Goal: Transaction & Acquisition: Obtain resource

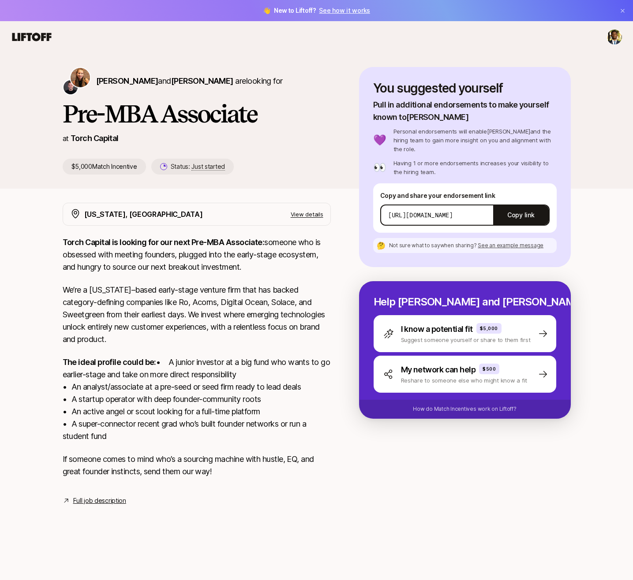
click at [309, 214] on p "View details" at bounding box center [306, 214] width 33 height 9
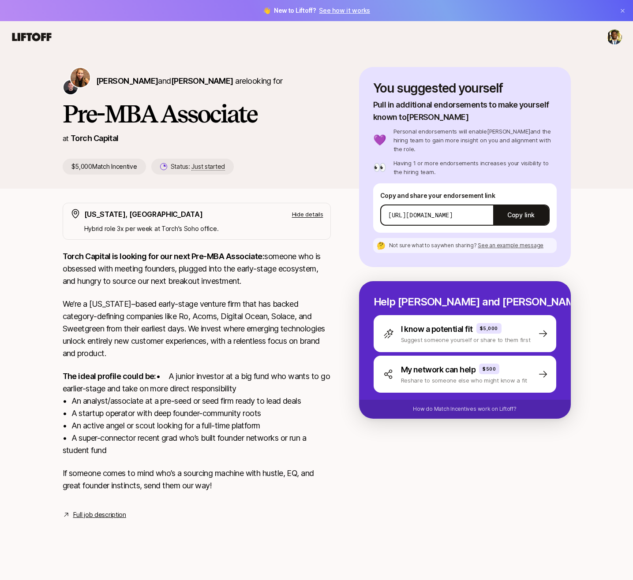
click at [91, 520] on link "Full job description" at bounding box center [99, 515] width 53 height 11
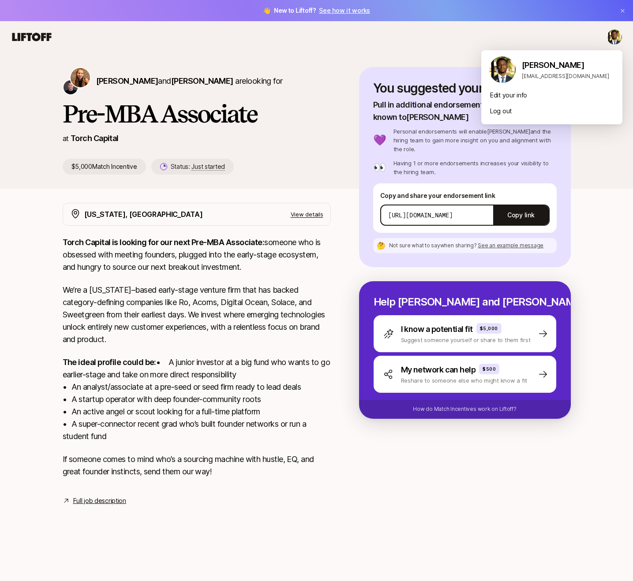
click at [621, 38] on html "👋 New to Liftoff? See how it works [PERSON_NAME] and [PERSON_NAME] are looking …" at bounding box center [316, 290] width 633 height 581
click at [512, 110] on div "Log out" at bounding box center [551, 111] width 141 height 16
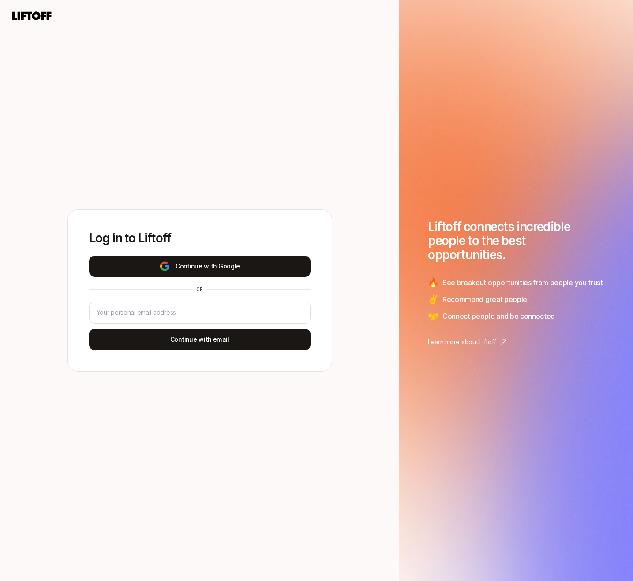
click at [194, 270] on button "Continue with Google" at bounding box center [199, 266] width 221 height 21
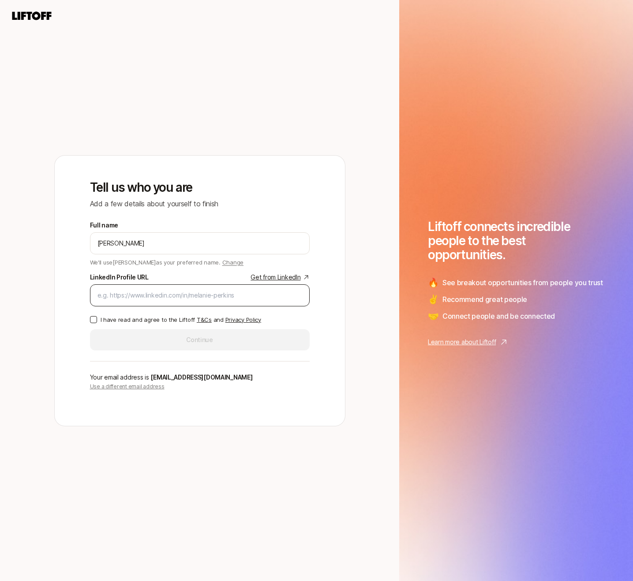
click at [104, 290] on input "LinkedIn Profile URL Get from LinkedIn" at bounding box center [199, 295] width 205 height 11
click at [116, 302] on div at bounding box center [200, 295] width 220 height 22
click at [94, 321] on button "I have read and agree to the Liftoff T&Cs and Privacy Policy" at bounding box center [93, 319] width 7 height 7
click at [116, 343] on div "Full name Cameron Baker We'll use Cameron as your preferred name. Change Prefer…" at bounding box center [200, 285] width 220 height 130
click at [126, 297] on input "LinkedIn Profile URL Get from LinkedIn" at bounding box center [199, 295] width 205 height 11
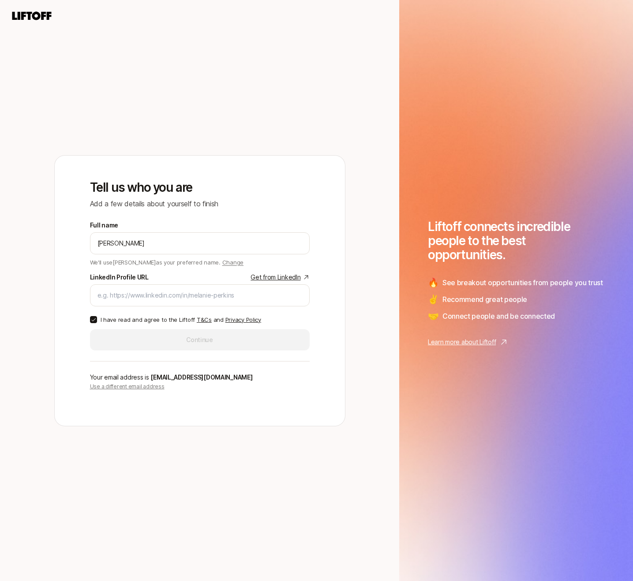
click at [266, 279] on link "Get from LinkedIn" at bounding box center [279, 277] width 59 height 11
click at [217, 307] on div "Full name Cameron Baker We'll use Cameron as your preferred name. Change Prefer…" at bounding box center [200, 285] width 220 height 130
click at [216, 304] on div at bounding box center [200, 295] width 220 height 22
click at [213, 300] on input "LinkedIn Profile URL Get from LinkedIn" at bounding box center [199, 295] width 205 height 11
paste input "https://www.linkedin.com/in/cameronbaker3/"
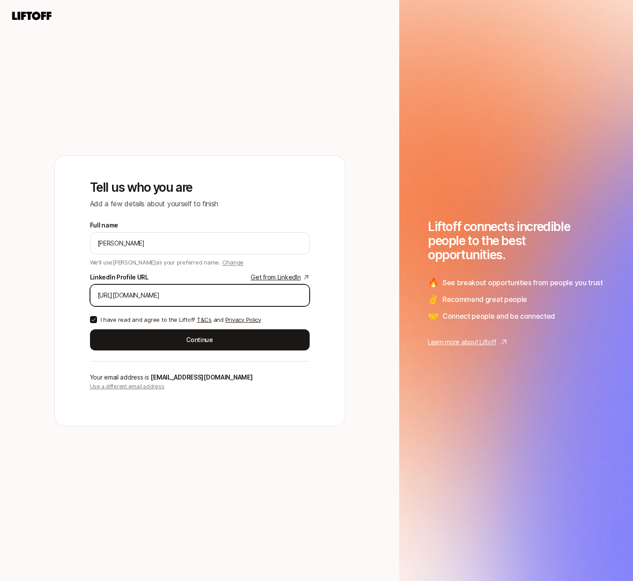
type input "https://www.linkedin.com/in/cameronbaker3/"
click at [218, 323] on p "I have read and agree to the Liftoff T&Cs and Privacy Policy" at bounding box center [181, 319] width 160 height 9
click at [97, 323] on button "I have read and agree to the Liftoff T&Cs and Privacy Policy" at bounding box center [93, 319] width 7 height 7
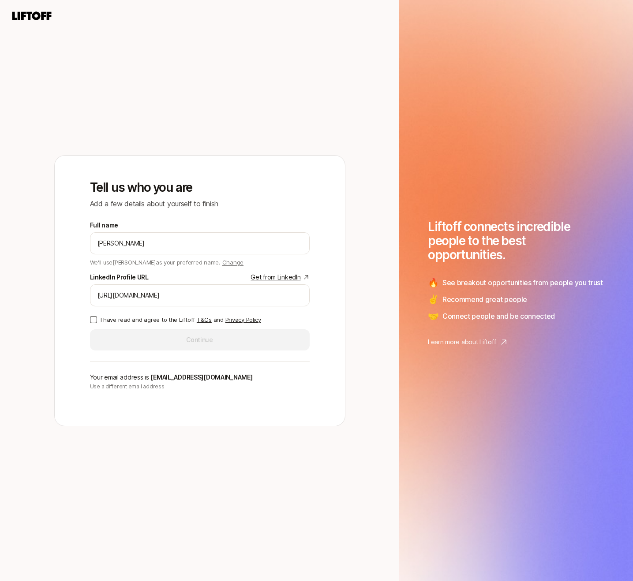
click at [218, 327] on div "Full name Cameron Baker We'll use Cameron as your preferred name. Change Prefer…" at bounding box center [200, 285] width 220 height 130
click at [95, 324] on label "I have read and agree to the Liftoff T&Cs and Privacy Policy" at bounding box center [200, 319] width 220 height 9
click at [95, 323] on button "I have read and agree to the Liftoff T&Cs and Privacy Policy" at bounding box center [93, 319] width 7 height 7
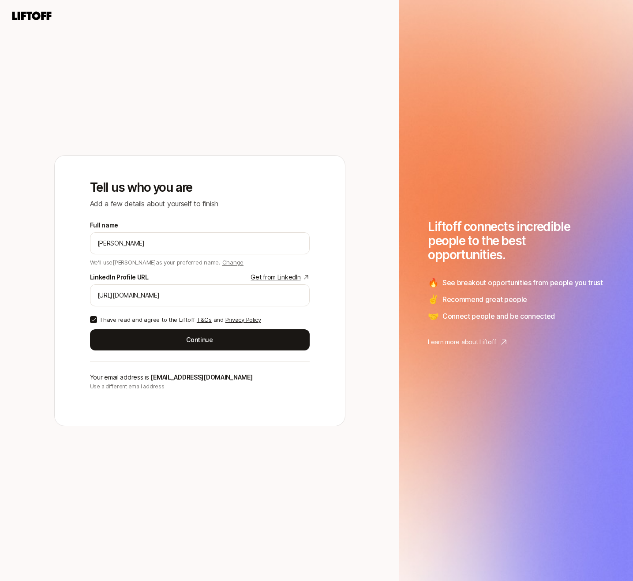
click at [114, 353] on div "Tell us who you are Add a few details about yourself to finish Full name Camero…" at bounding box center [200, 291] width 262 height 242
click at [112, 350] on div "Tell us who you are Add a few details about yourself to finish Full name Camero…" at bounding box center [200, 291] width 262 height 242
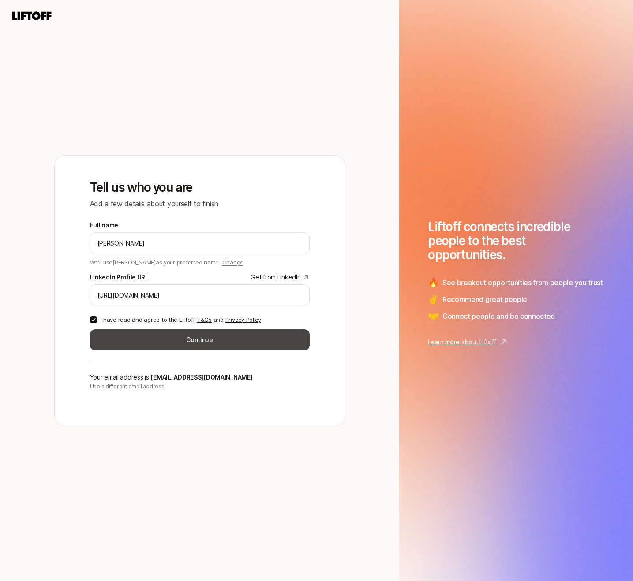
click at [106, 347] on button "Continue" at bounding box center [200, 339] width 220 height 21
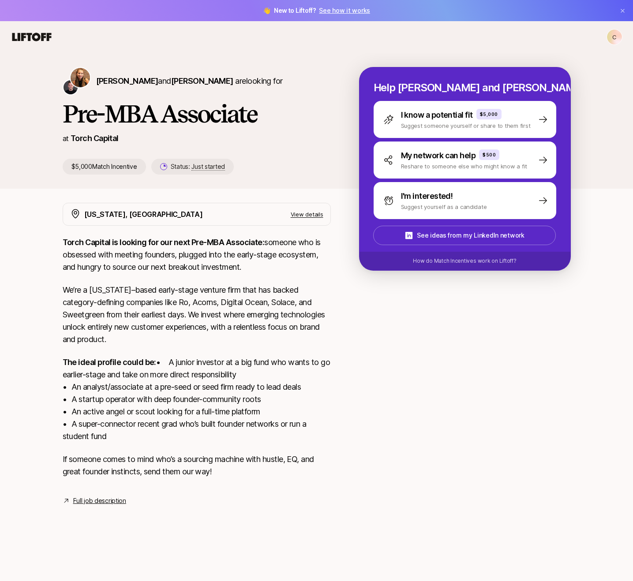
click at [103, 506] on link "Full job description" at bounding box center [99, 500] width 53 height 11
